Goal: Ask a question

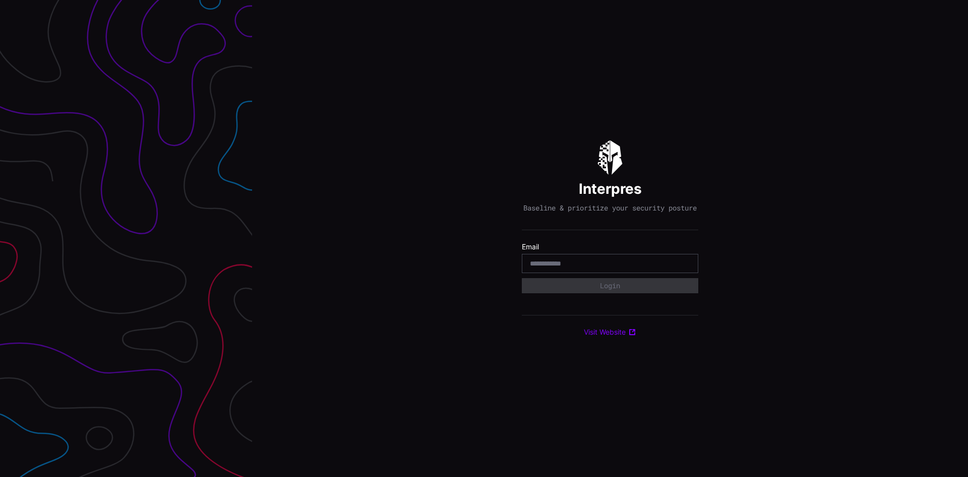
click at [591, 268] on input "email" at bounding box center [610, 263] width 160 height 9
paste input "**********"
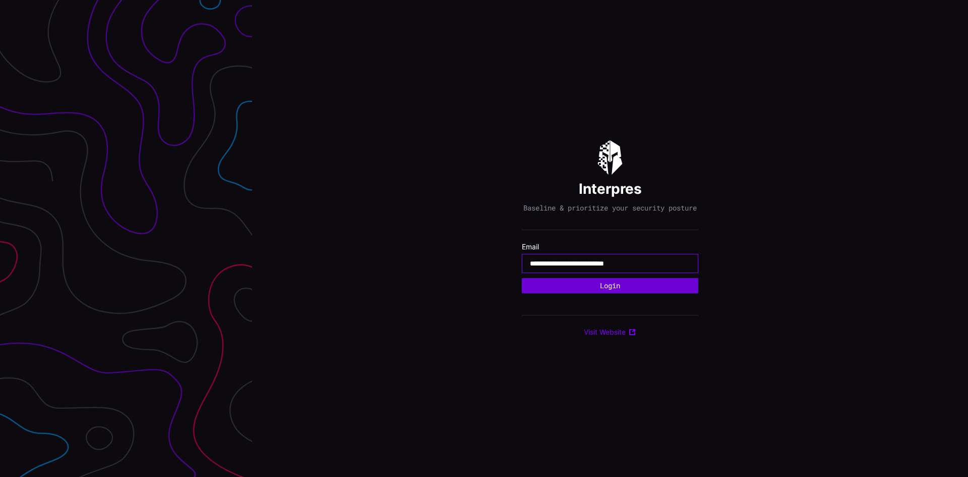
type input "**********"
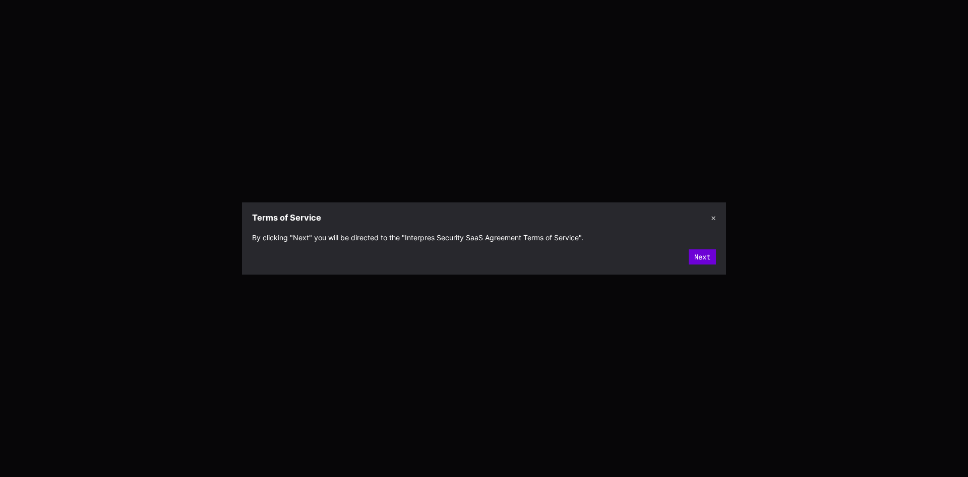
click at [699, 253] on button "Next" at bounding box center [702, 256] width 27 height 15
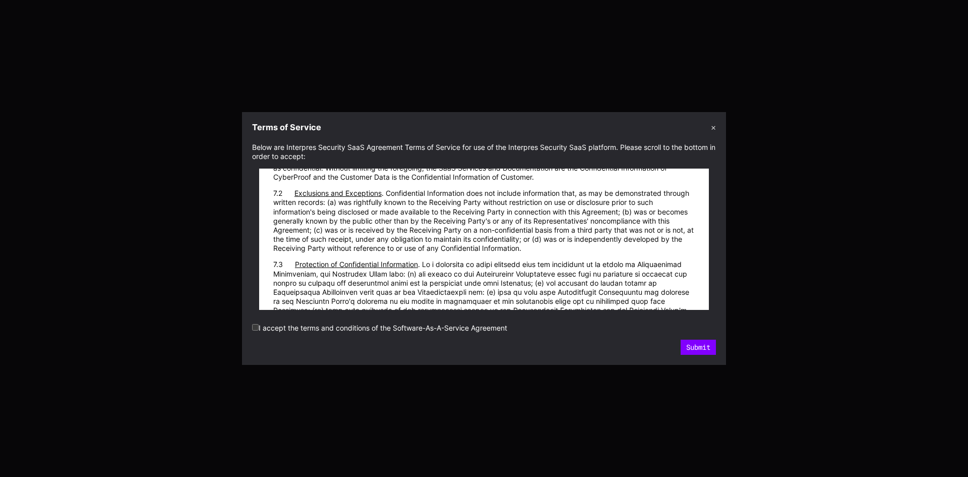
scroll to position [13820, 0]
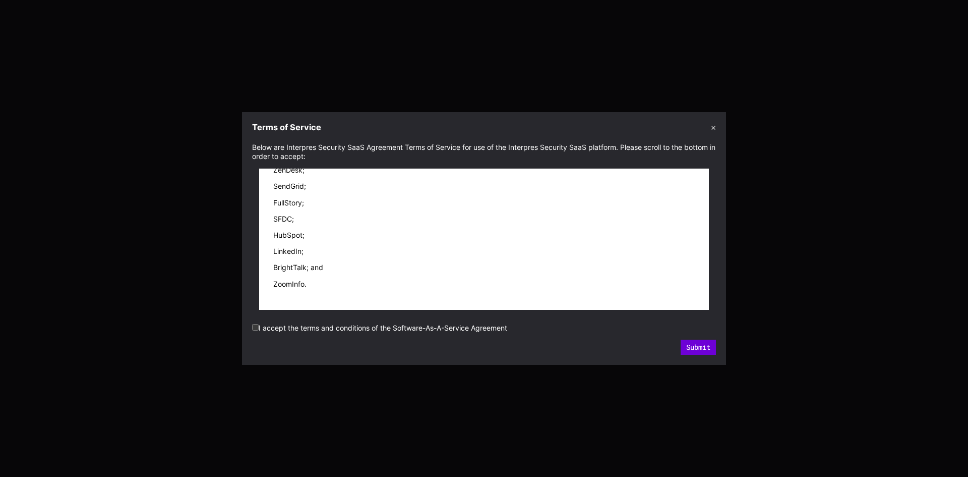
click at [693, 348] on button "Submit" at bounding box center [698, 346] width 35 height 15
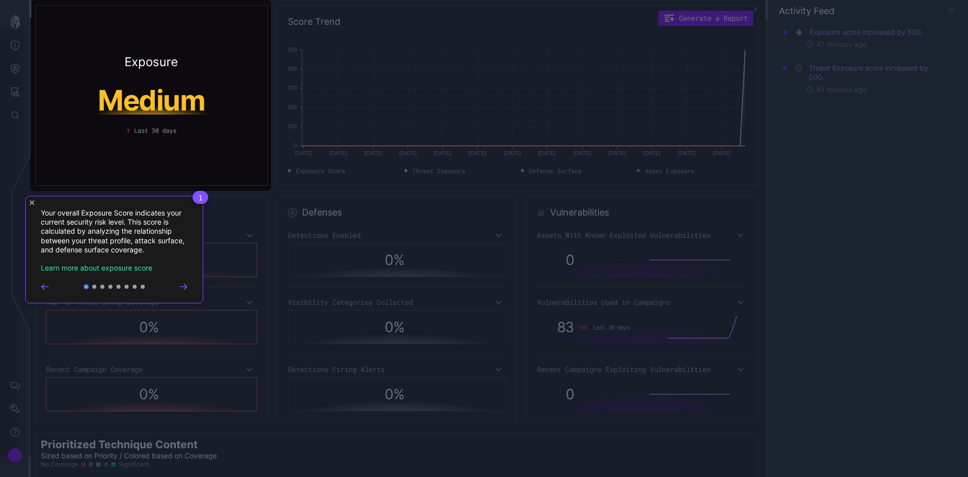
click at [30, 202] on icon "Close Tour" at bounding box center [32, 202] width 5 height 5
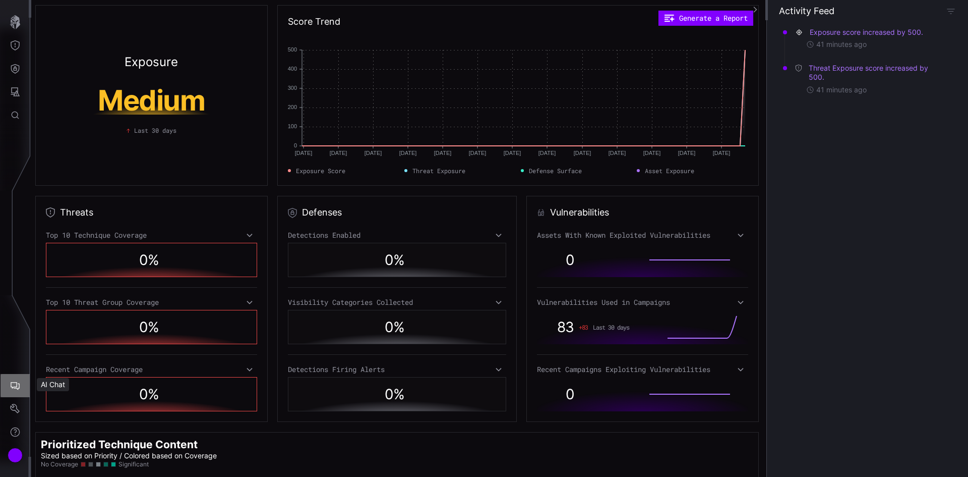
click at [14, 382] on icon "AI Chat" at bounding box center [15, 386] width 9 height 8
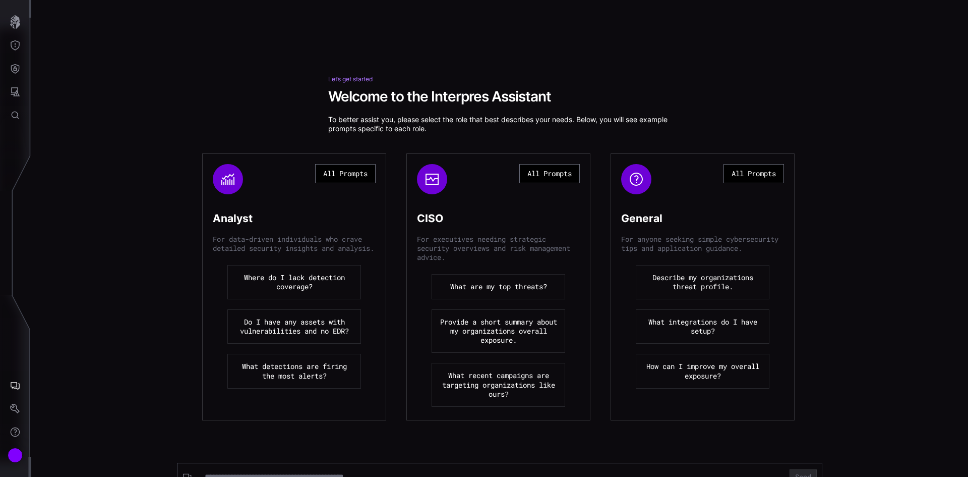
click at [303, 294] on button "Where do I lack detection coverage?" at bounding box center [294, 282] width 134 height 34
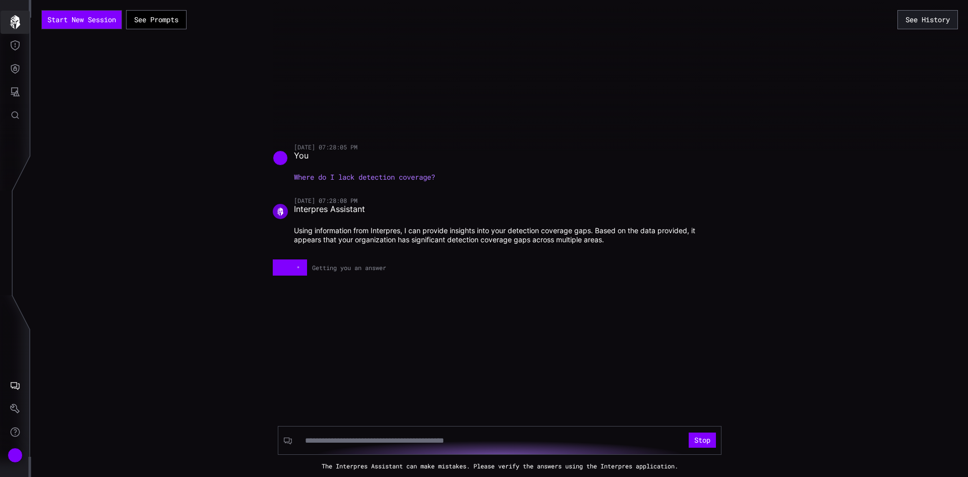
click at [16, 17] on icon "button" at bounding box center [15, 22] width 10 height 14
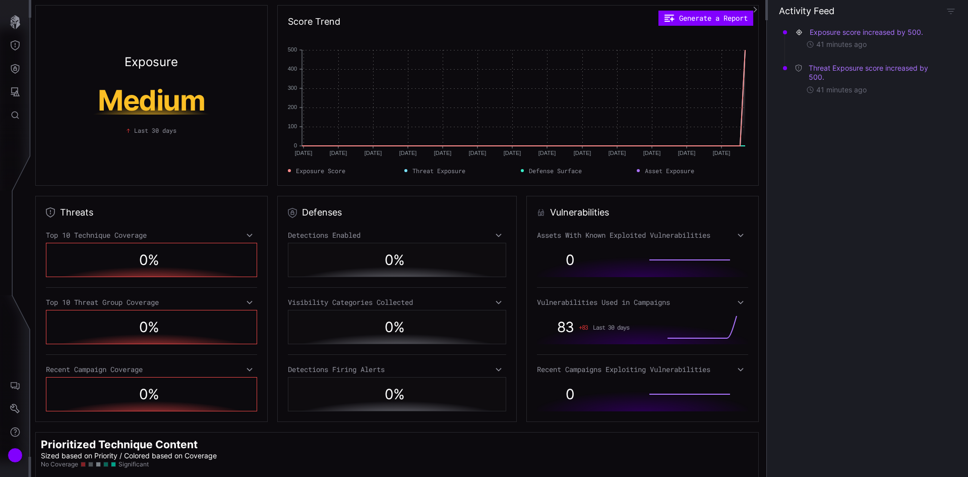
click at [63, 17] on div "Exposure Medium Last 30 days" at bounding box center [151, 95] width 233 height 181
click at [957, 9] on section "Activity Feed Exposure score increased by 500. 42 minutes ago Threat Exposure s…" at bounding box center [868, 238] width 202 height 477
click at [951, 11] on icon "button" at bounding box center [951, 11] width 9 height 9
